Goal: Check status

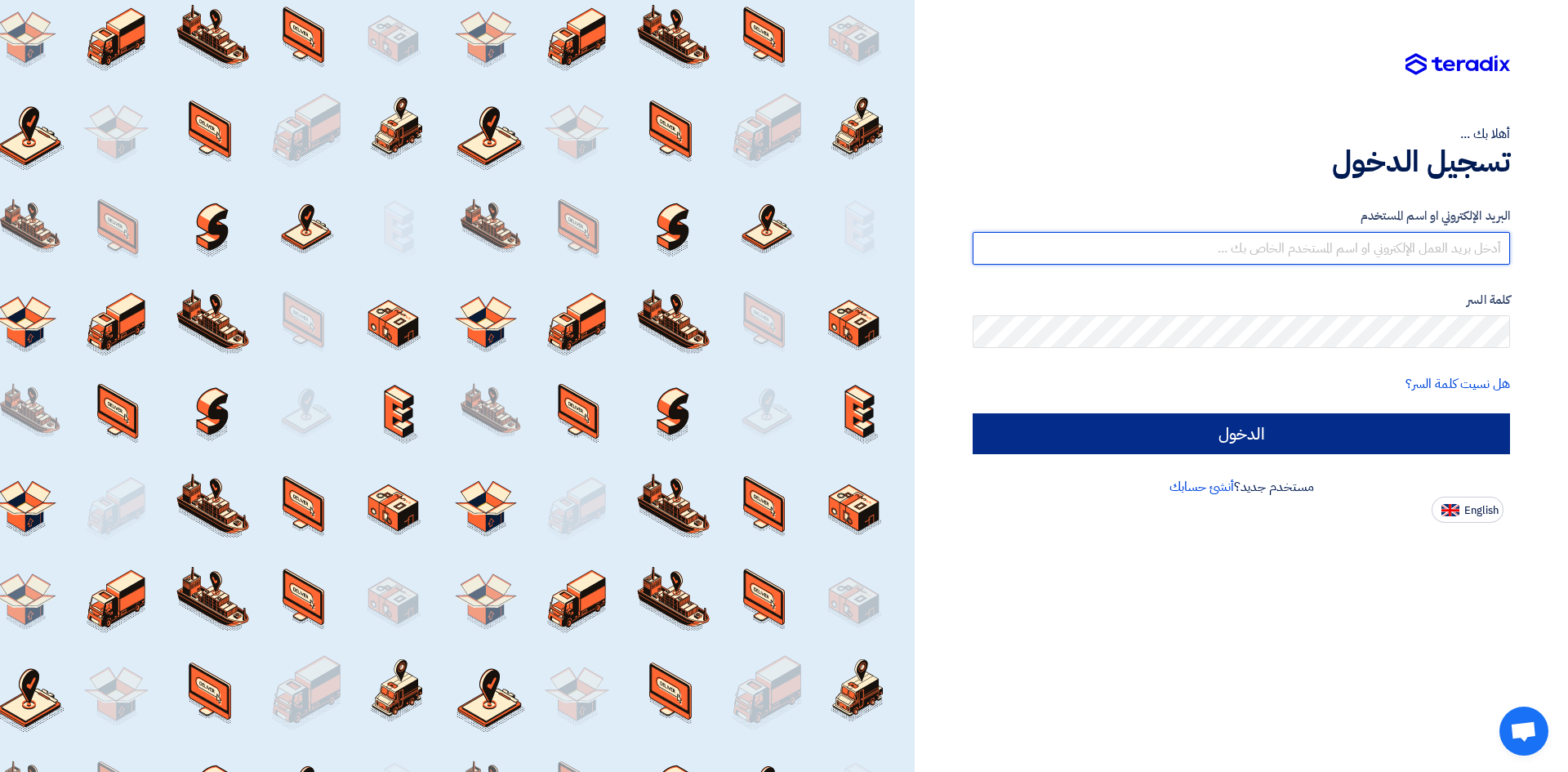
type input "[EMAIL_ADDRESS][PERSON_NAME][DOMAIN_NAME]"
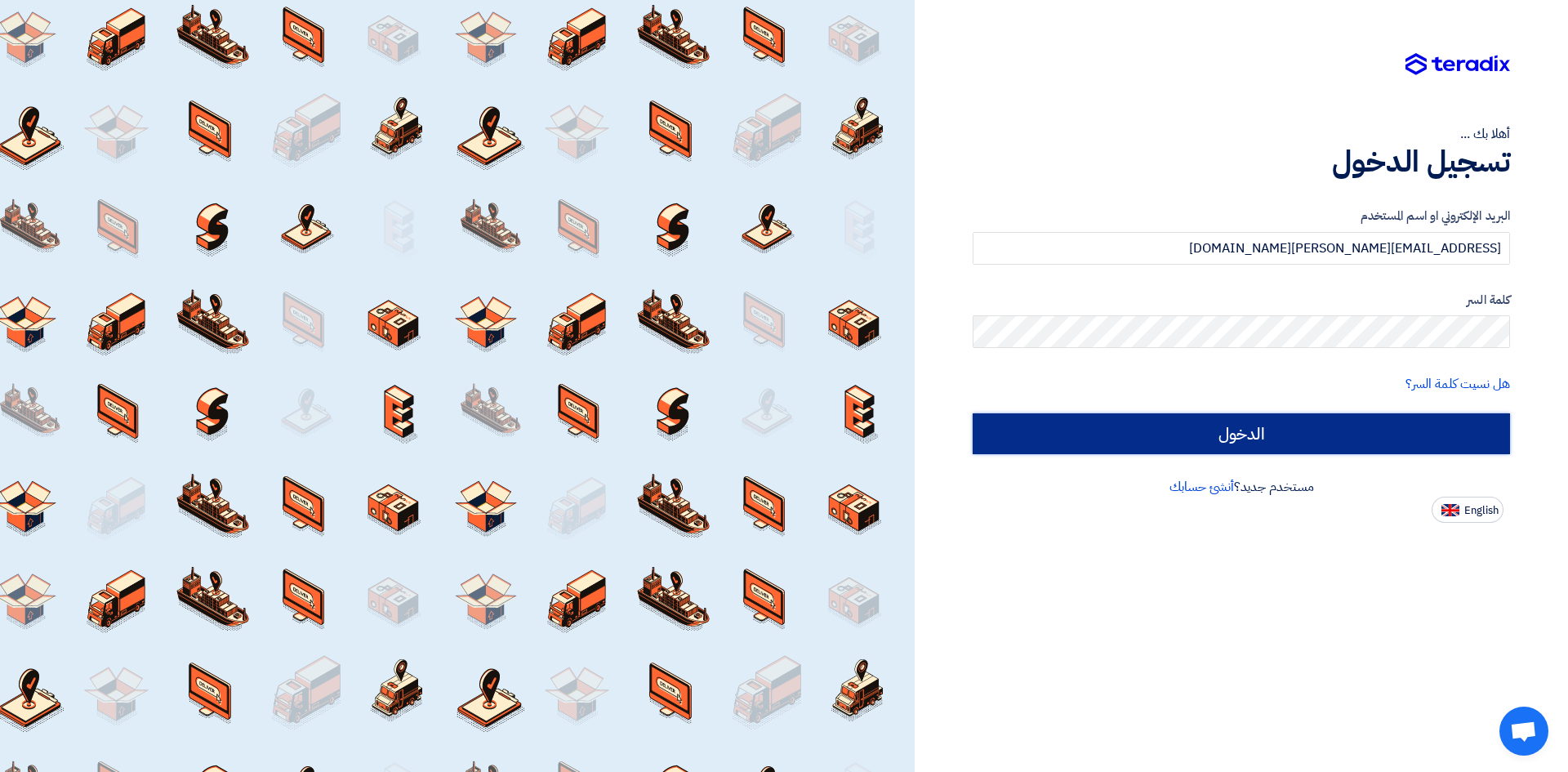
click at [1288, 430] on input "الدخول" at bounding box center [1241, 433] width 538 height 41
type input "Sign in"
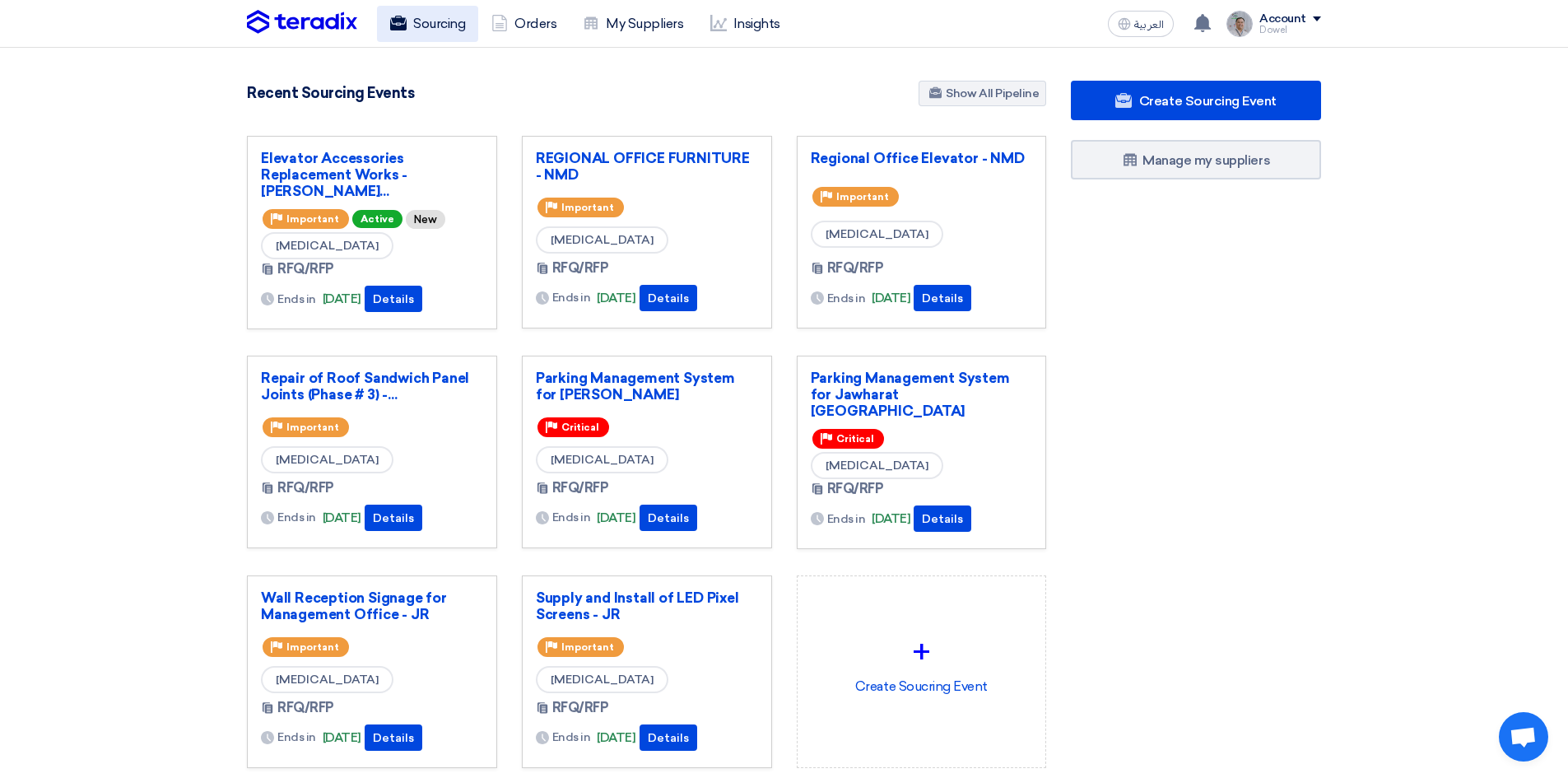
click at [437, 22] on link "Sourcing" at bounding box center [427, 23] width 101 height 36
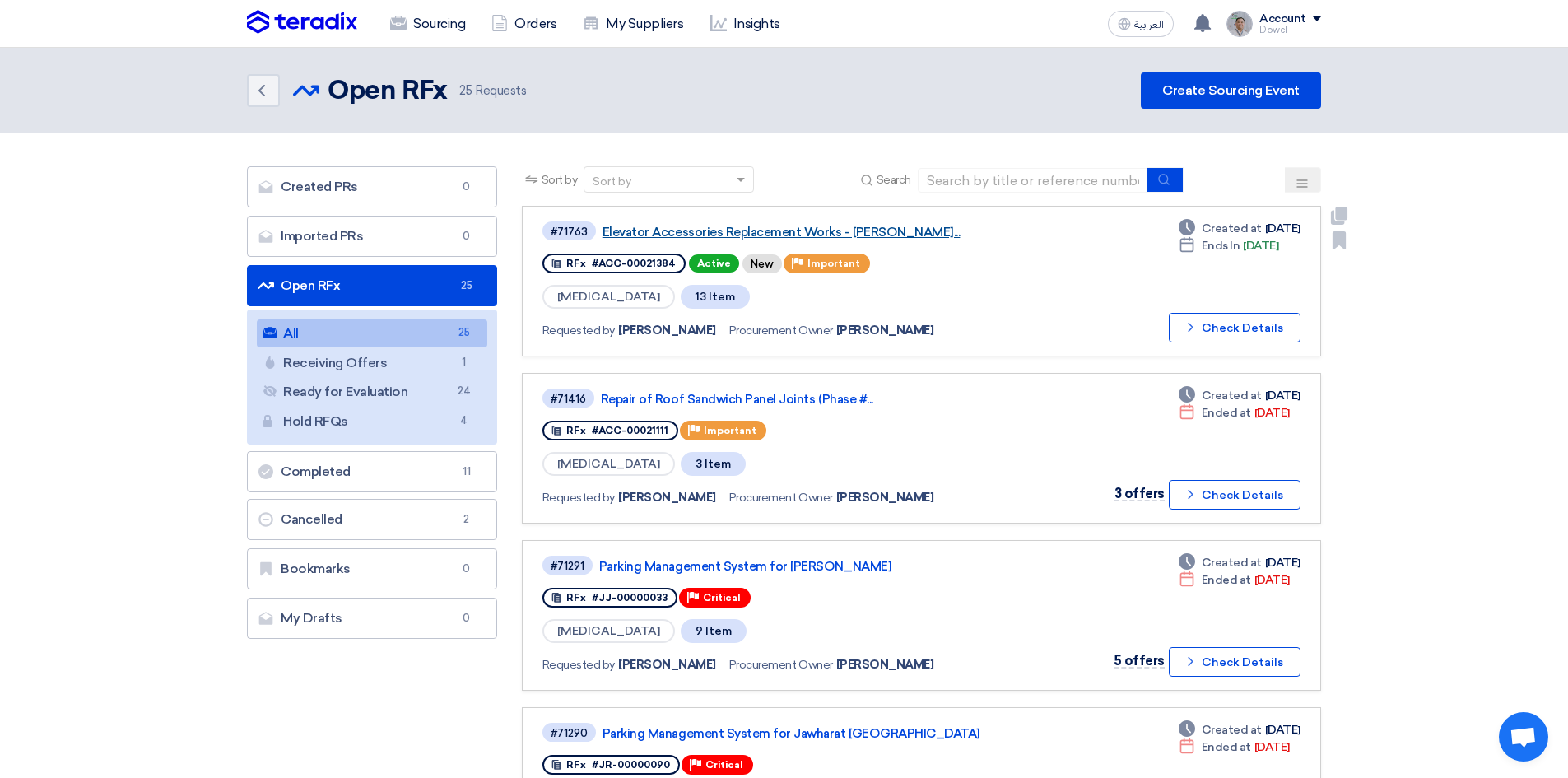
click at [723, 226] on link "Elevator Accessories Replacement Works - [PERSON_NAME]..." at bounding box center [809, 232] width 412 height 14
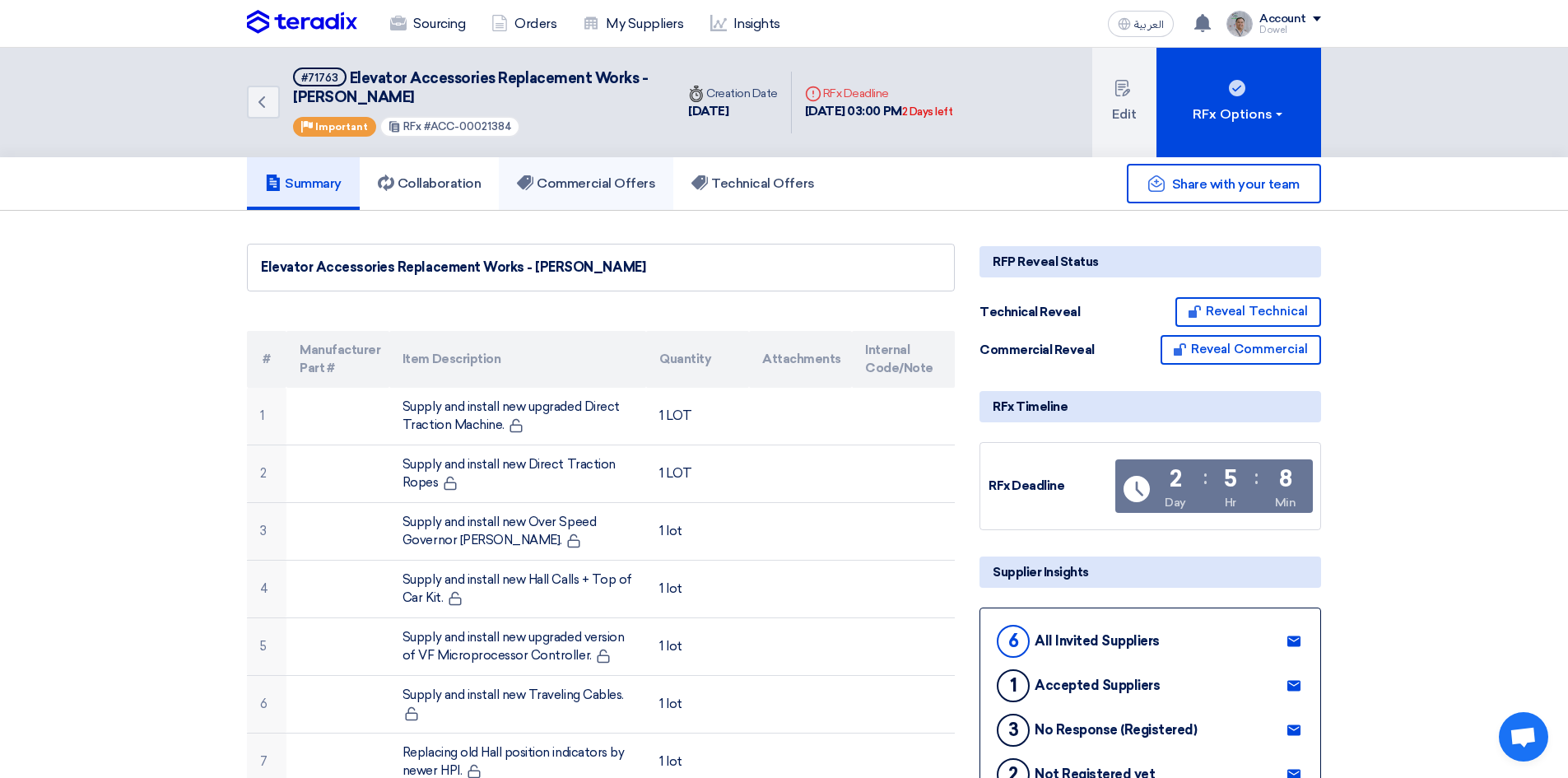
click at [604, 181] on h5 "Commercial Offers" at bounding box center [585, 183] width 138 height 16
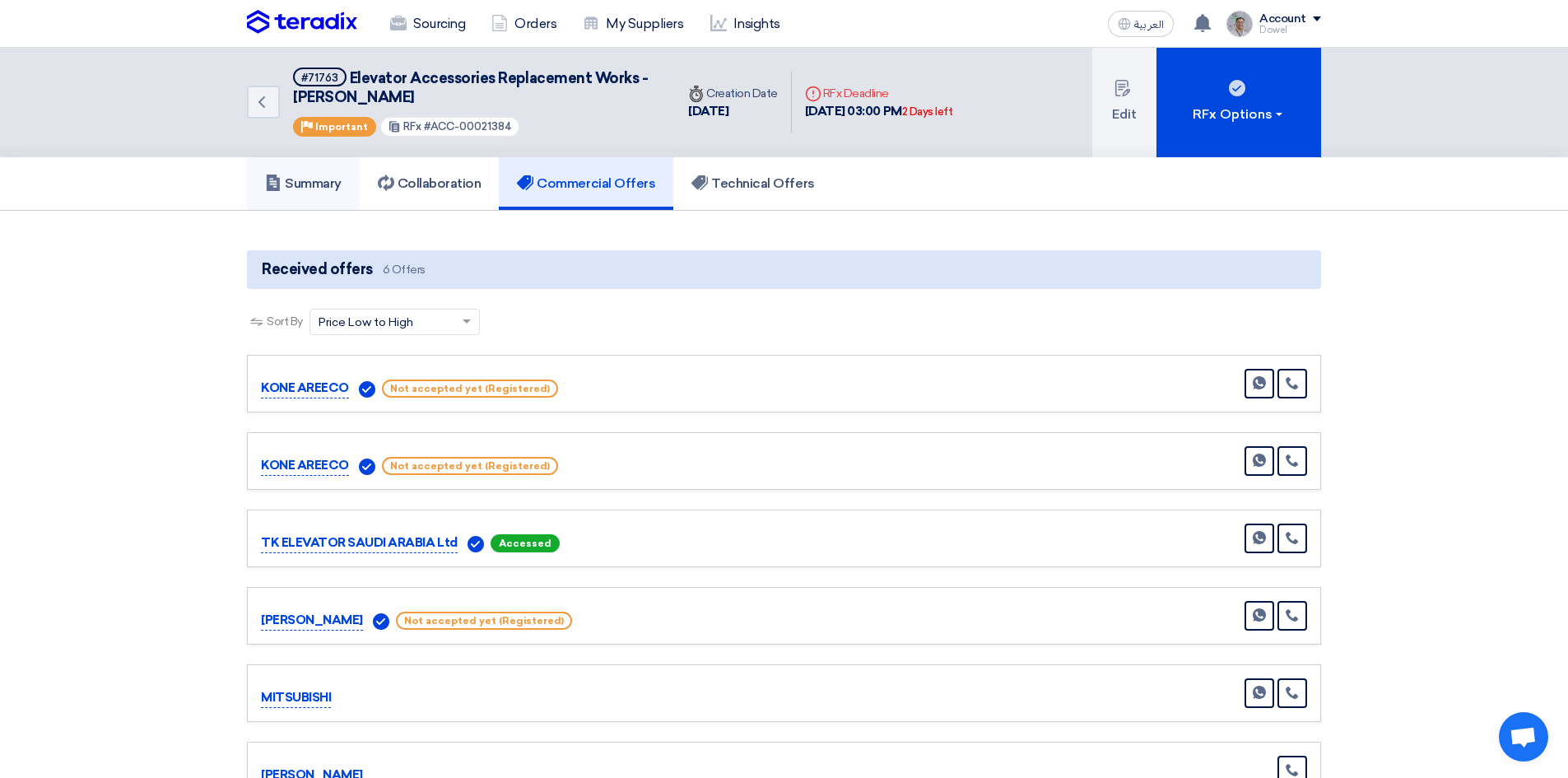
click at [299, 184] on h5 "Summary" at bounding box center [302, 183] width 76 height 16
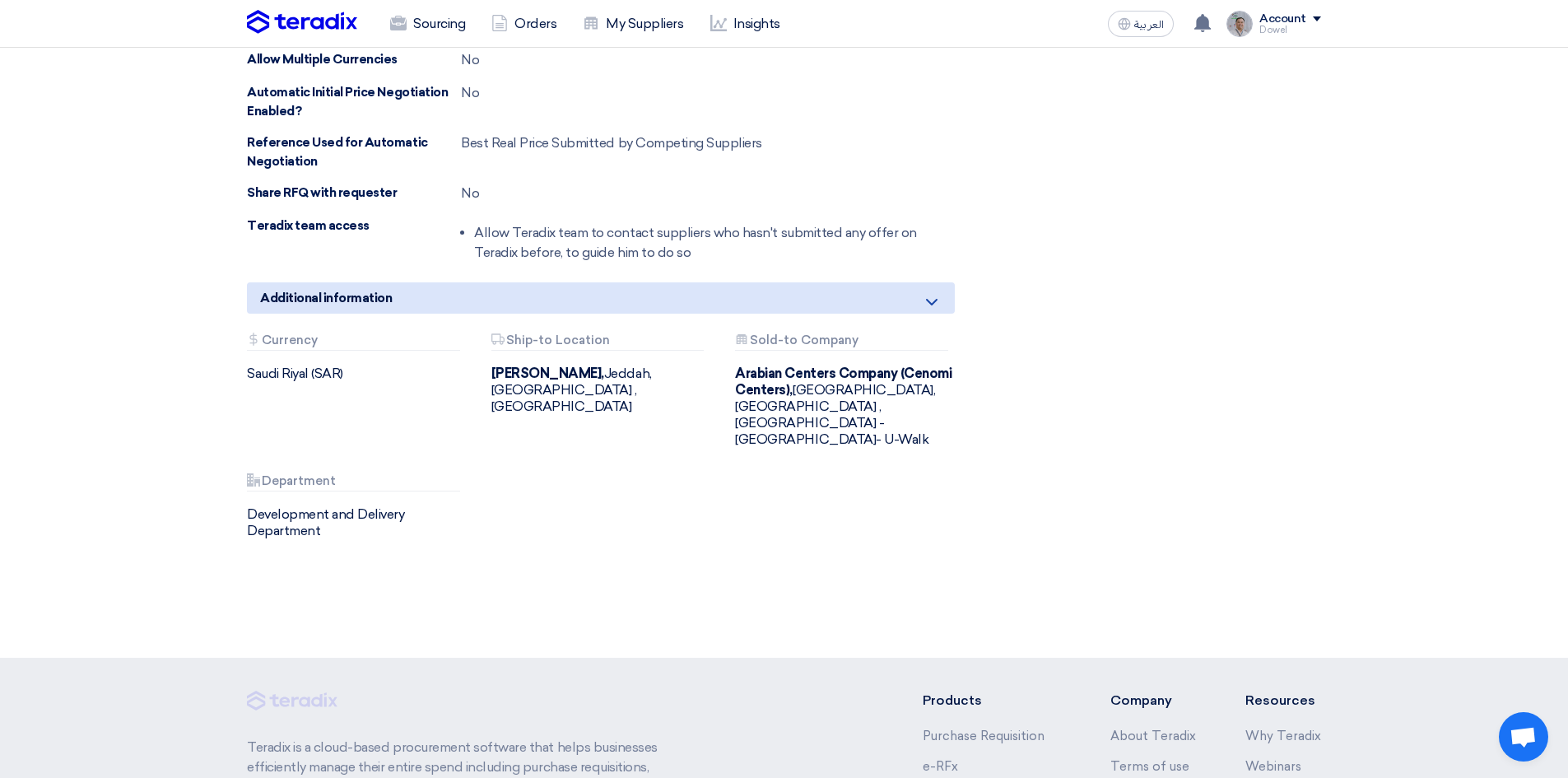
scroll to position [1811, 0]
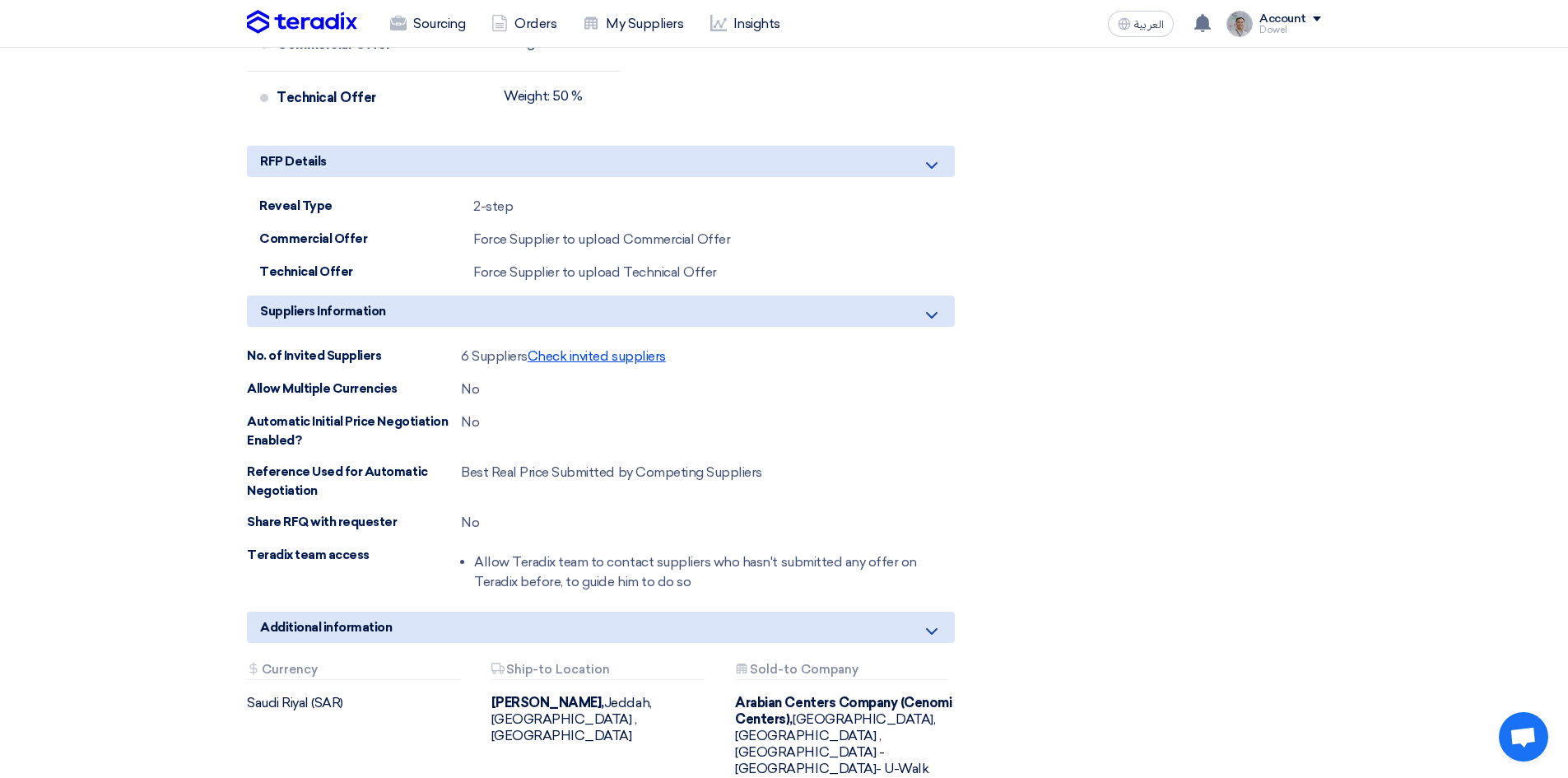
click at [570, 363] on span "Check invited suppliers" at bounding box center [596, 356] width 138 height 15
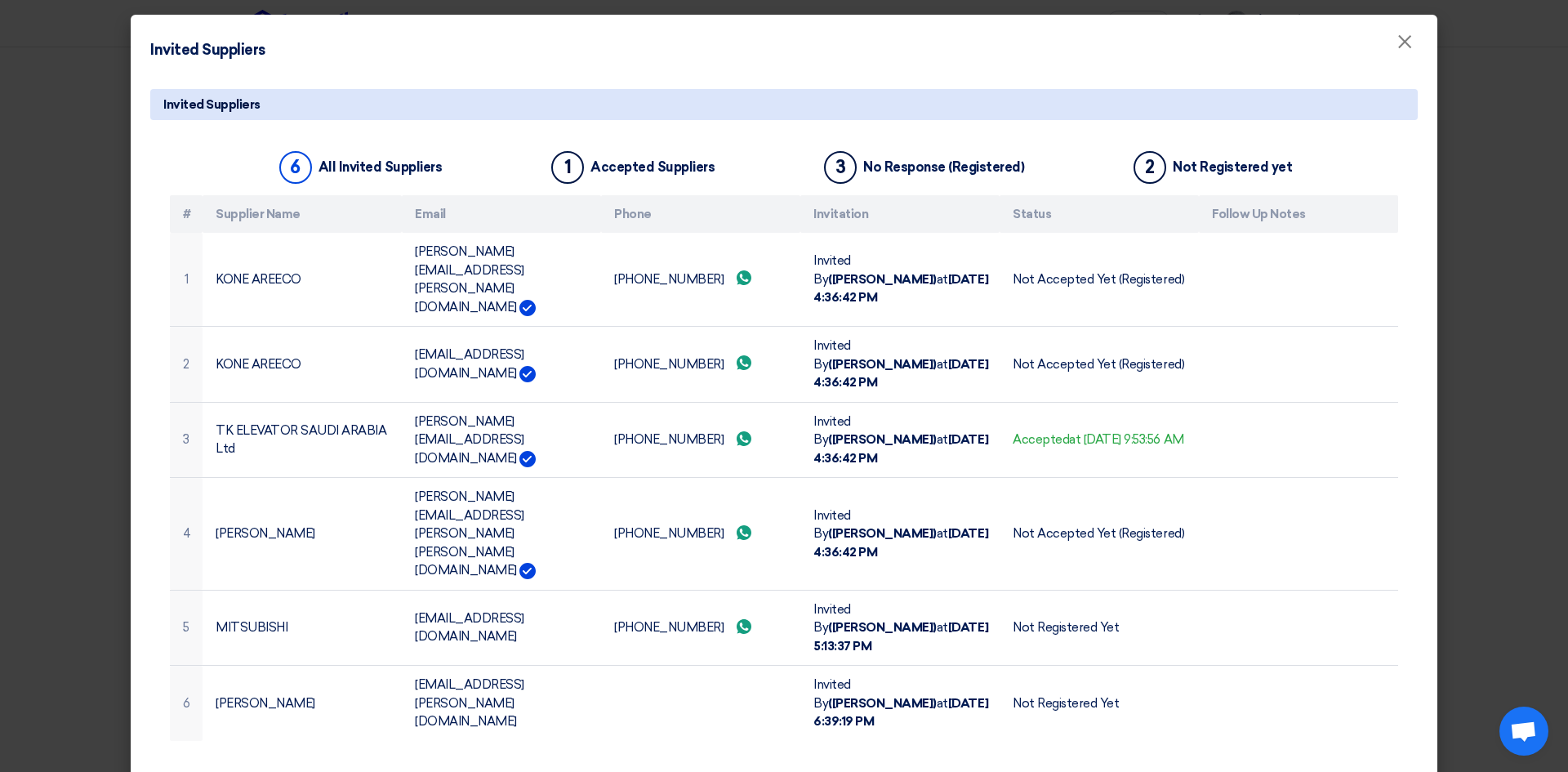
drag, startPoint x: 1553, startPoint y: 226, endPoint x: 1551, endPoint y: 235, distance: 9.2
click at [1554, 230] on modal-container "Invited Suppliers × Invited Suppliers 6 All Invited Suppliers 1 Accepted Suppli…" at bounding box center [784, 386] width 1568 height 772
